Goal: Information Seeking & Learning: Learn about a topic

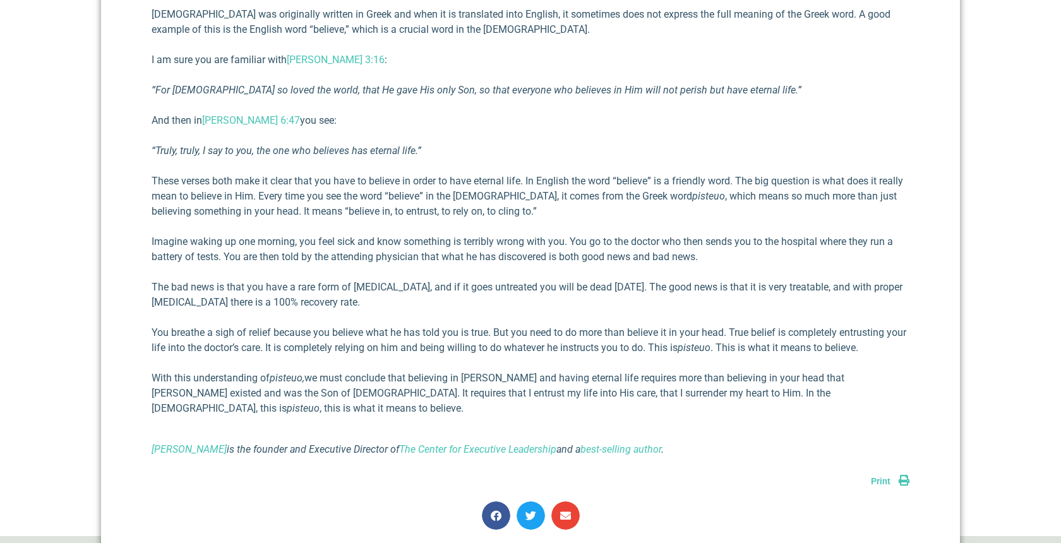
scroll to position [712, 0]
click at [558, 225] on div "I was recently reading about the significant differences between the English la…" at bounding box center [531, 164] width 758 height 586
click at [692, 199] on em "pisteuo" at bounding box center [708, 197] width 33 height 12
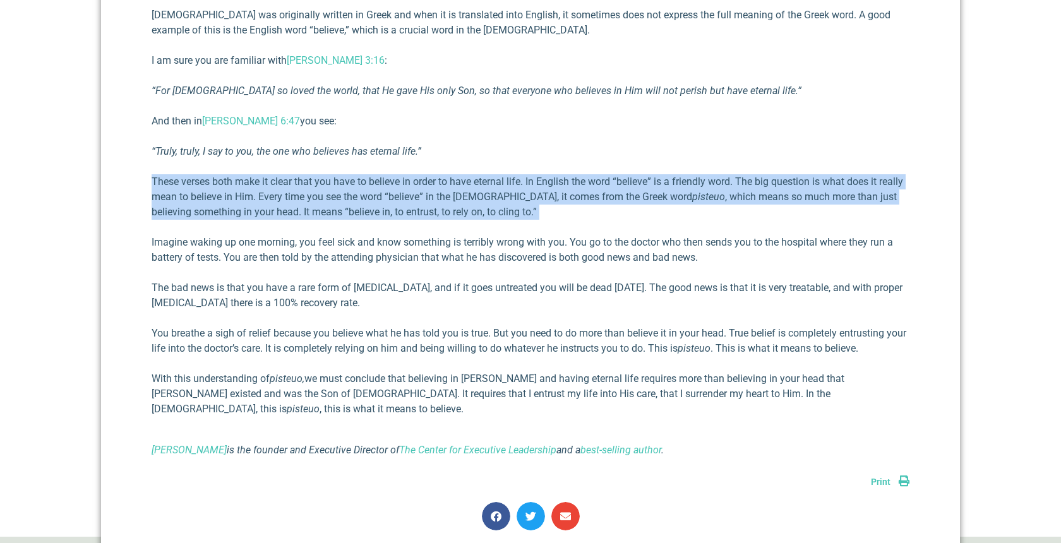
click at [692, 199] on em "pisteuo" at bounding box center [708, 197] width 33 height 12
click at [692, 200] on em "pisteuo" at bounding box center [708, 197] width 33 height 12
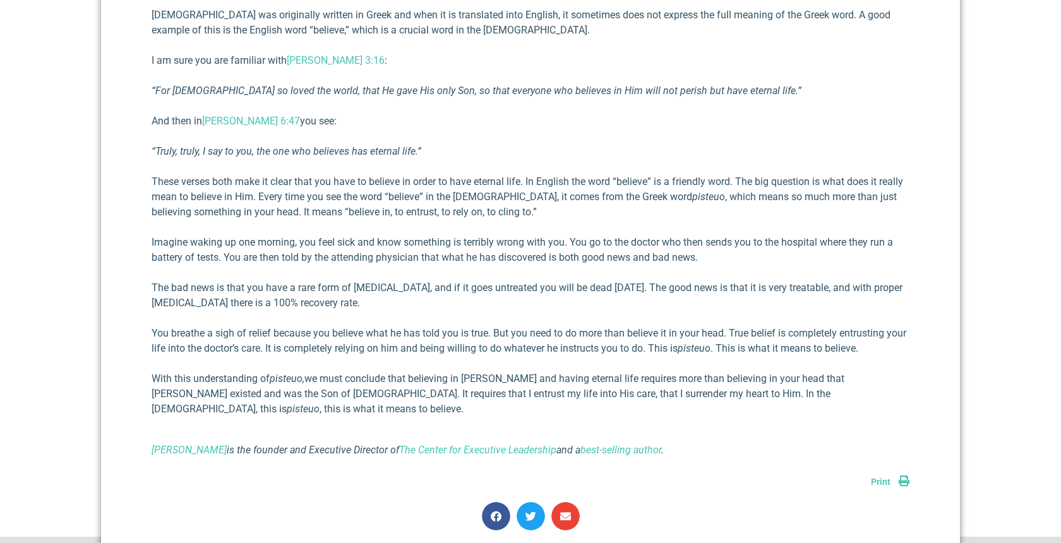
click at [692, 201] on em "pisteuo" at bounding box center [708, 197] width 33 height 12
copy em "pisteuo"
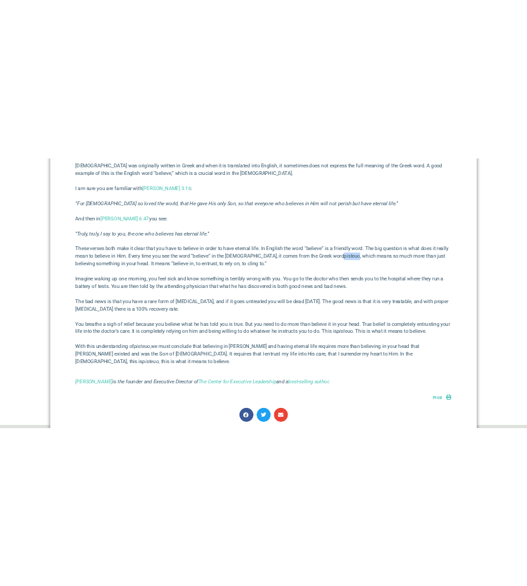
scroll to position [734, 0]
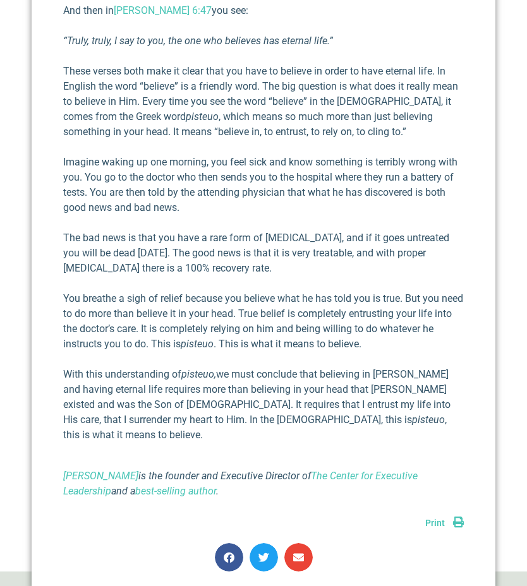
click at [283, 132] on div "I was recently reading about the significant differences between the English la…" at bounding box center [263, 84] width 400 height 829
drag, startPoint x: 157, startPoint y: 104, endPoint x: 188, endPoint y: 102, distance: 31.0
click at [188, 110] on em "pisteuo" at bounding box center [202, 116] width 33 height 12
copy em "pisteuo"
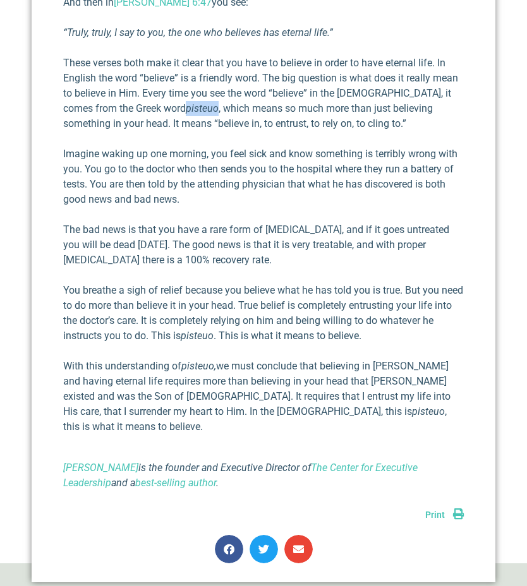
scroll to position [743, 0]
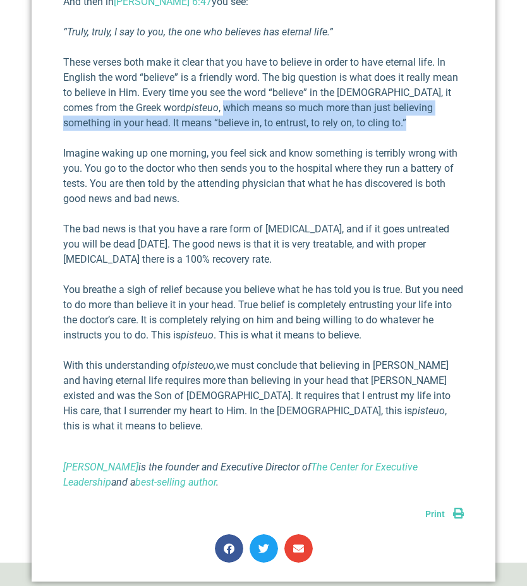
drag, startPoint x: 196, startPoint y: 95, endPoint x: 378, endPoint y: 105, distance: 181.5
click at [378, 105] on p "These verses both make it clear that you have to believe in order to have etern…" at bounding box center [263, 93] width 400 height 76
copy p "which means so much more than just believing something in your head. It means “…"
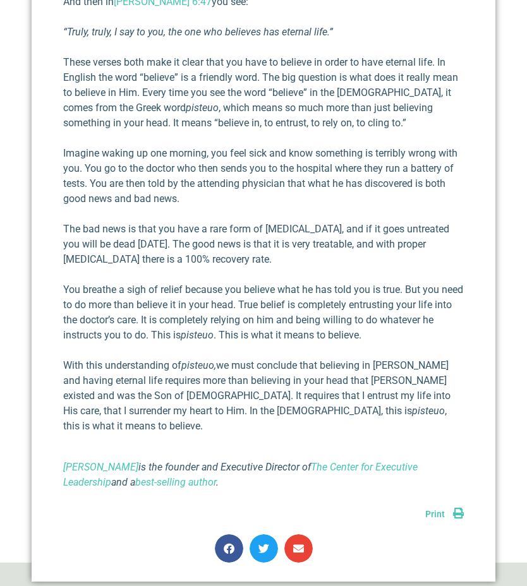
click at [191, 222] on p "The bad news is that you have a rare form of [MEDICAL_DATA], and if it goes unt…" at bounding box center [263, 244] width 400 height 45
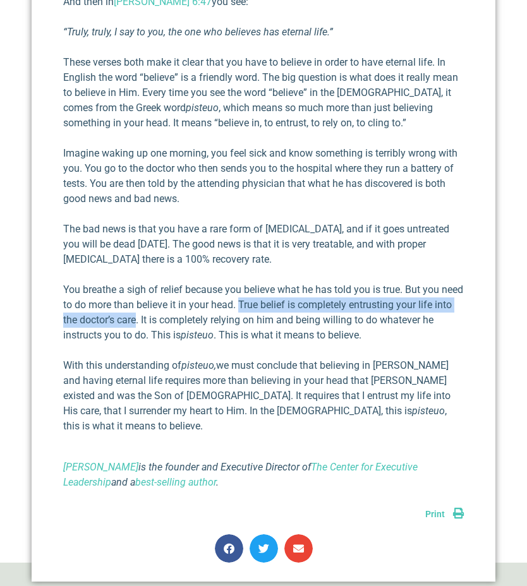
drag, startPoint x: 264, startPoint y: 292, endPoint x: 158, endPoint y: 307, distance: 107.1
click at [158, 307] on p "You breathe a sigh of relief because you believe what he has told you is true. …" at bounding box center [263, 312] width 400 height 61
copy p "True belief is completely entrusting your life into the doctor’s care"
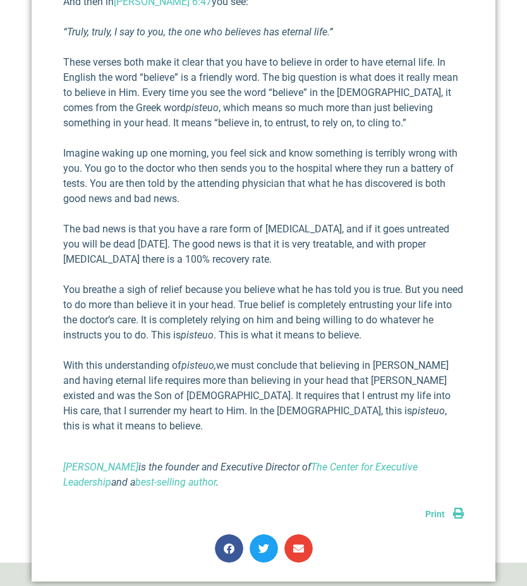
click at [211, 283] on p "You breathe a sigh of relief because you believe what he has told you is true. …" at bounding box center [263, 312] width 400 height 61
click at [213, 296] on p "You breathe a sigh of relief because you believe what he has told you is true. …" at bounding box center [263, 312] width 400 height 61
click at [181, 301] on p "You breathe a sigh of relief because you believe what he has told you is true. …" at bounding box center [263, 312] width 400 height 61
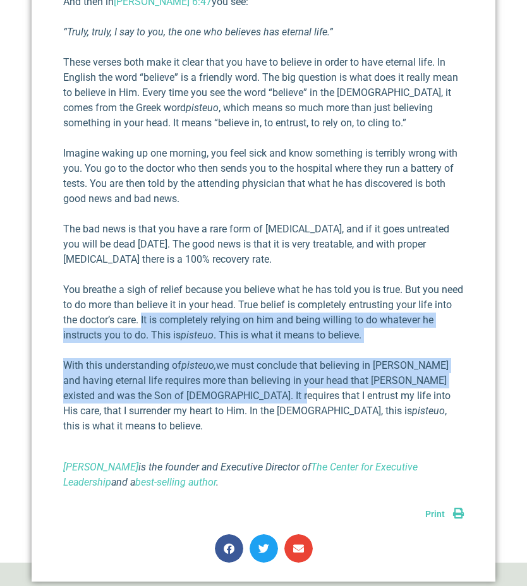
drag, startPoint x: 163, startPoint y: 304, endPoint x: 237, endPoint y: 379, distance: 106.2
click at [237, 379] on div "I was recently reading about the significant differences between the English la…" at bounding box center [263, 75] width 400 height 829
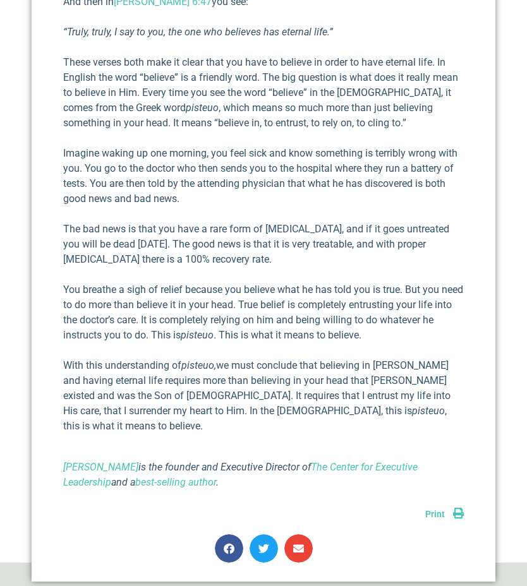
click at [289, 362] on p "With this understanding of pisteuo, we must conclude that believing in [PERSON_…" at bounding box center [263, 396] width 400 height 76
drag, startPoint x: 186, startPoint y: 351, endPoint x: 215, endPoint y: 352, distance: 29.7
click at [215, 359] on em "pisteuo," at bounding box center [198, 365] width 35 height 12
copy em "pisteuo"
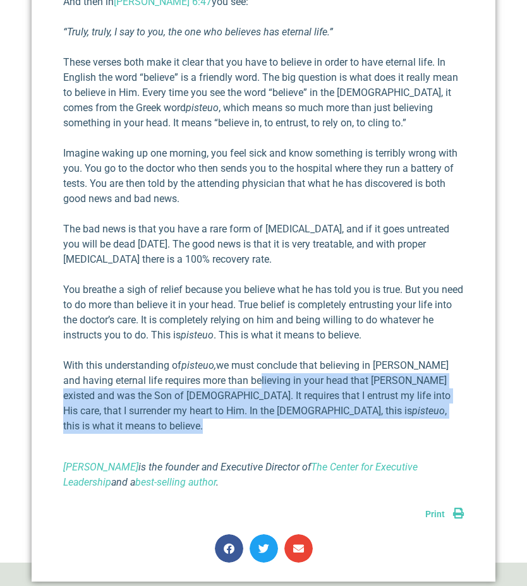
drag, startPoint x: 242, startPoint y: 367, endPoint x: 444, endPoint y: 391, distance: 202.9
click at [444, 391] on p "With this understanding of pisteuo, we must conclude that believing in [PERSON_…" at bounding box center [263, 396] width 400 height 76
copy p "in your head that [DEMOGRAPHIC_DATA] existed and was the Son of [DEMOGRAPHIC_DA…"
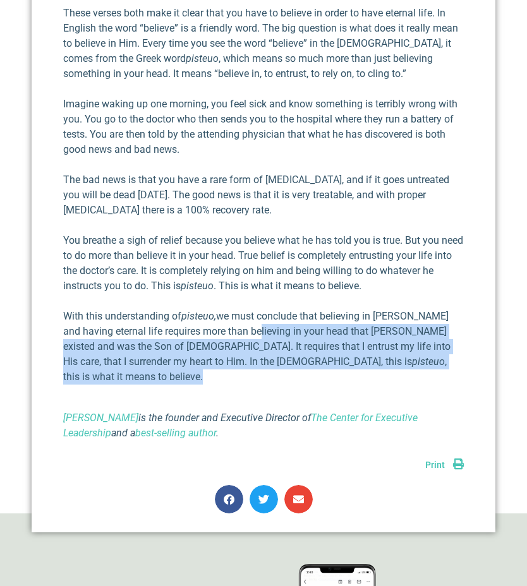
scroll to position [785, 0]
